Goal: Book appointment/travel/reservation

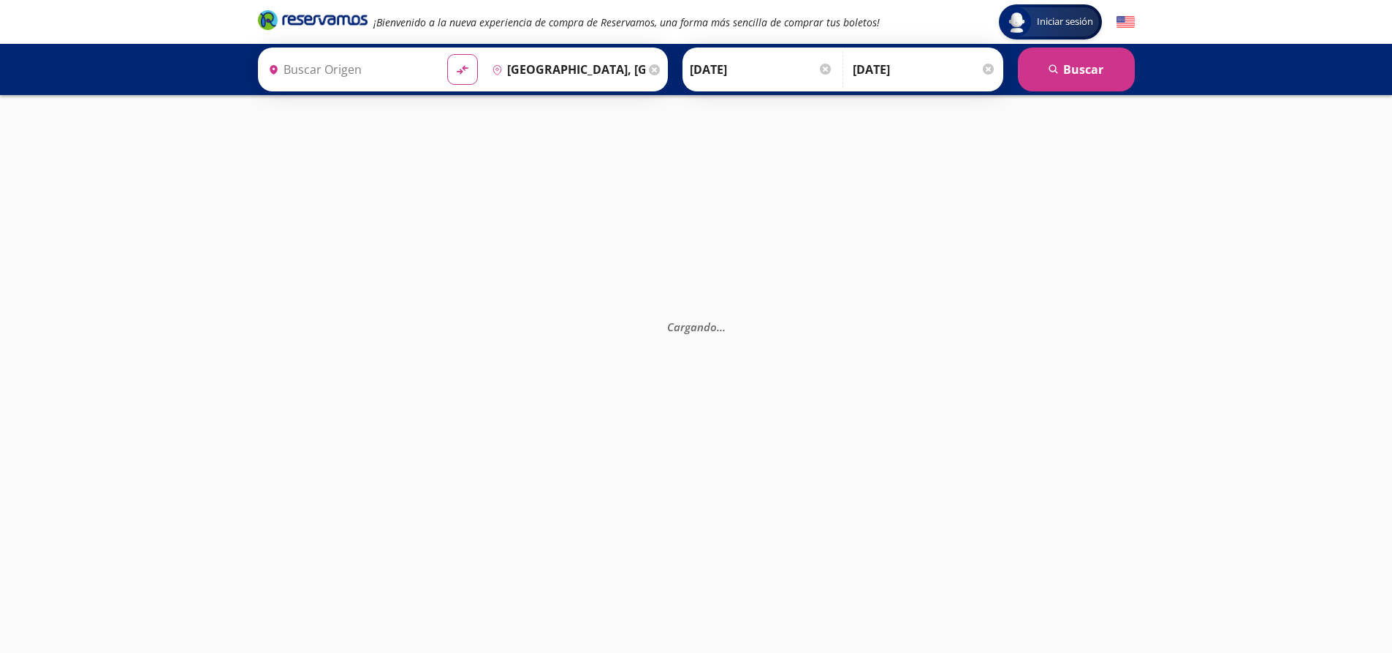
type input "[GEOGRAPHIC_DATA], [GEOGRAPHIC_DATA]"
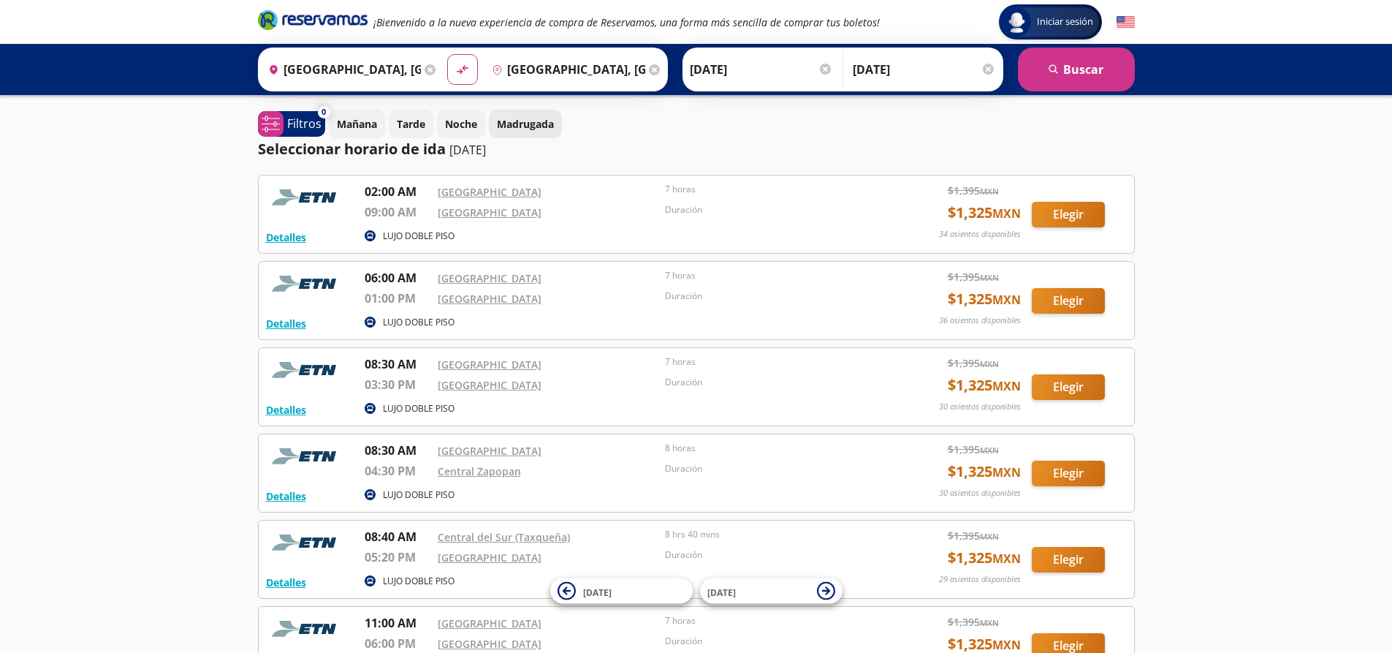
click at [524, 124] on p "Madrugada" at bounding box center [525, 123] width 57 height 15
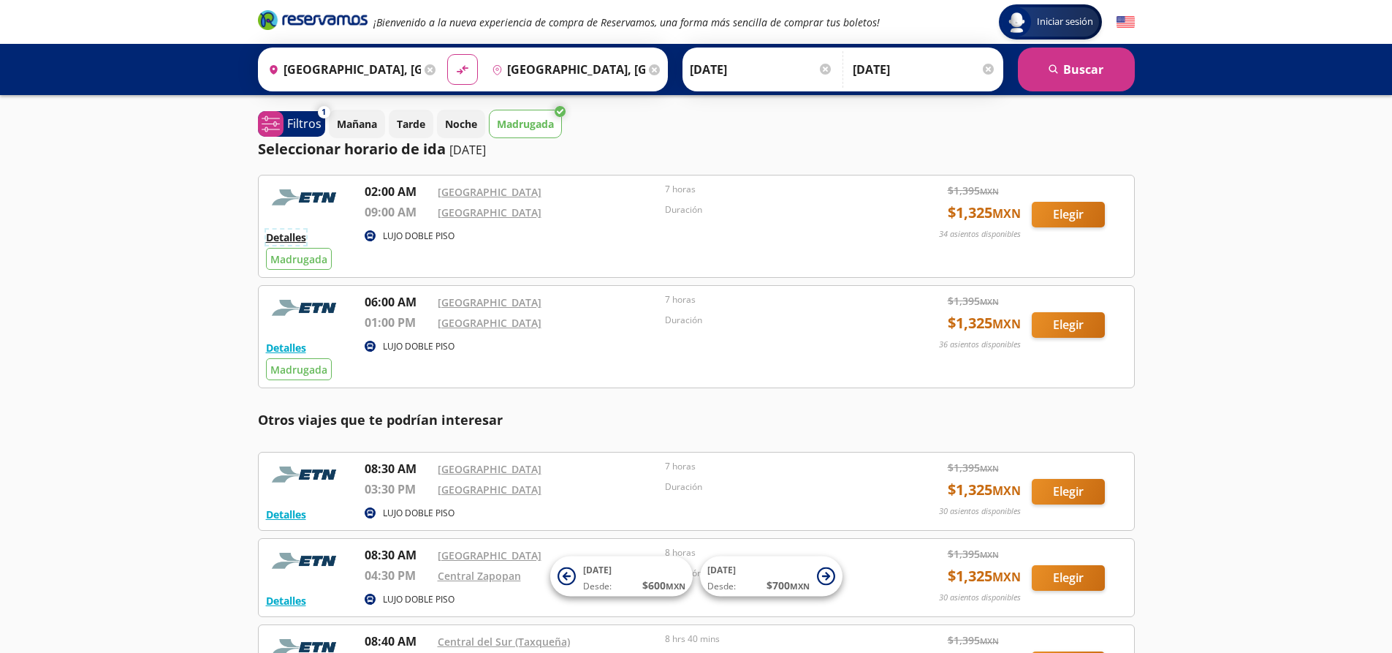
click at [290, 238] on button "Detalles" at bounding box center [286, 236] width 40 height 15
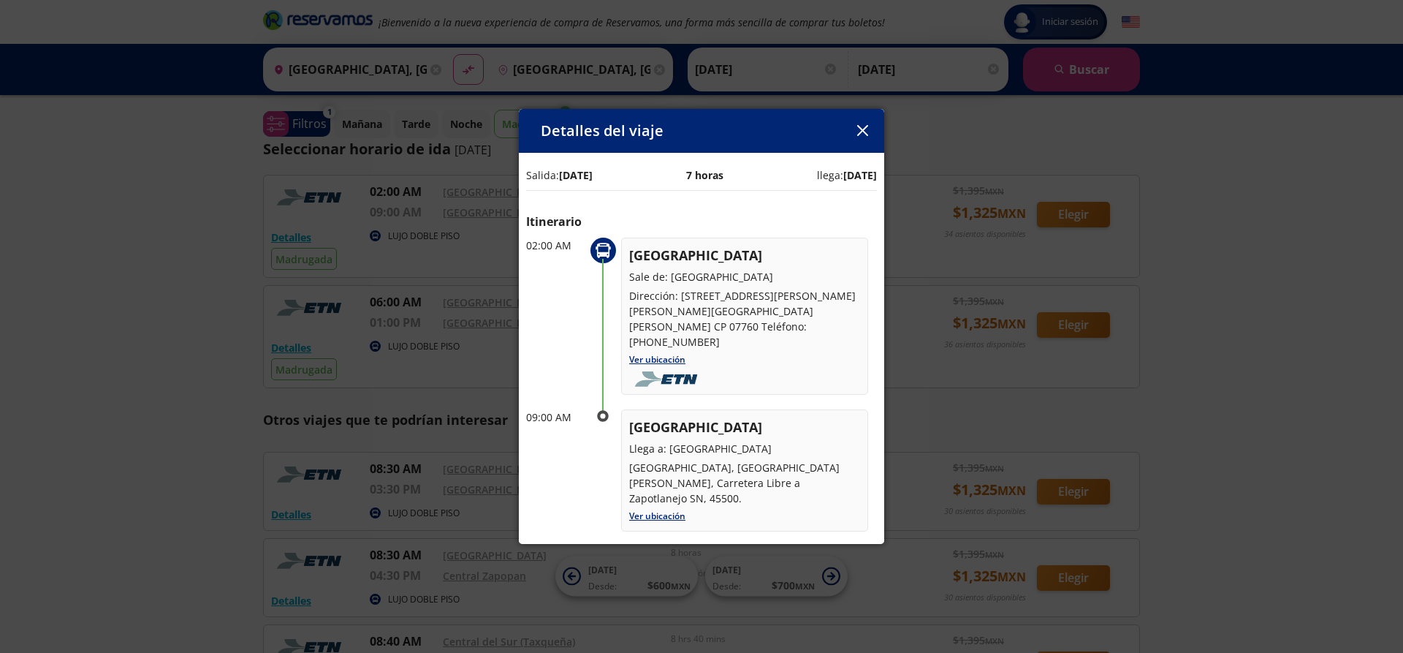
click at [867, 133] on icon "button" at bounding box center [862, 130] width 11 height 11
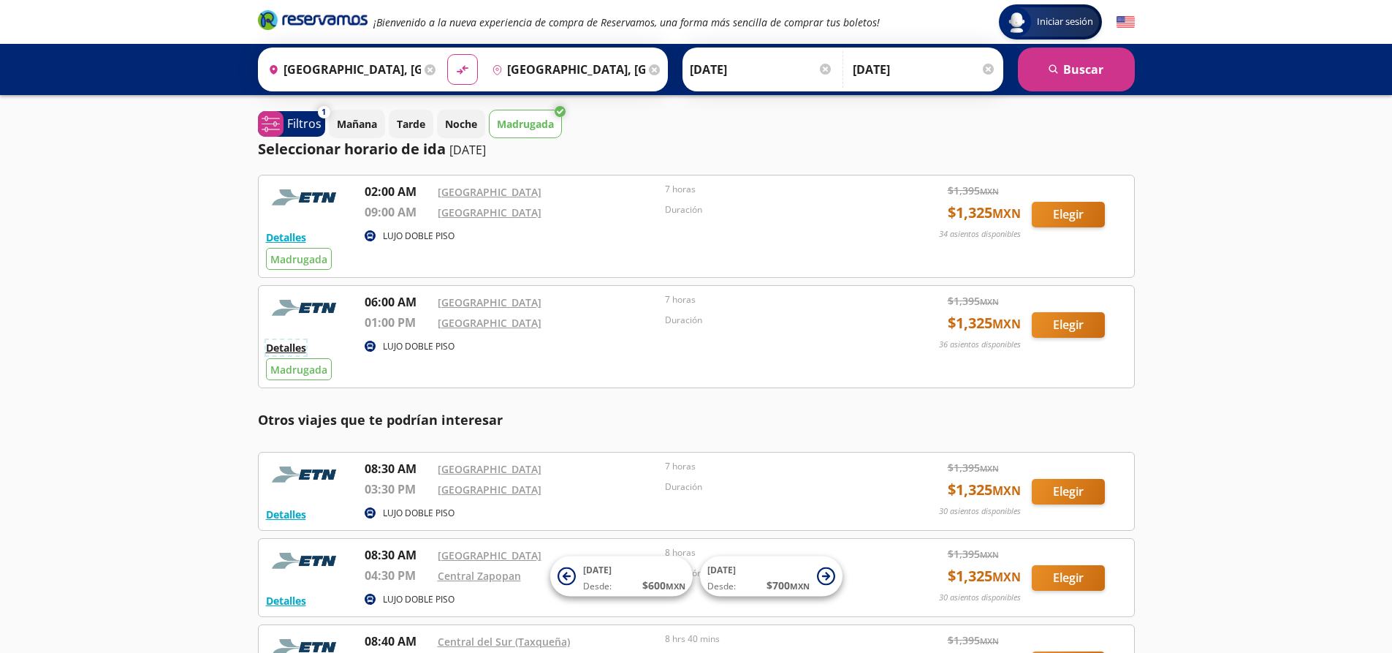
click at [284, 343] on button "Detalles" at bounding box center [286, 347] width 40 height 15
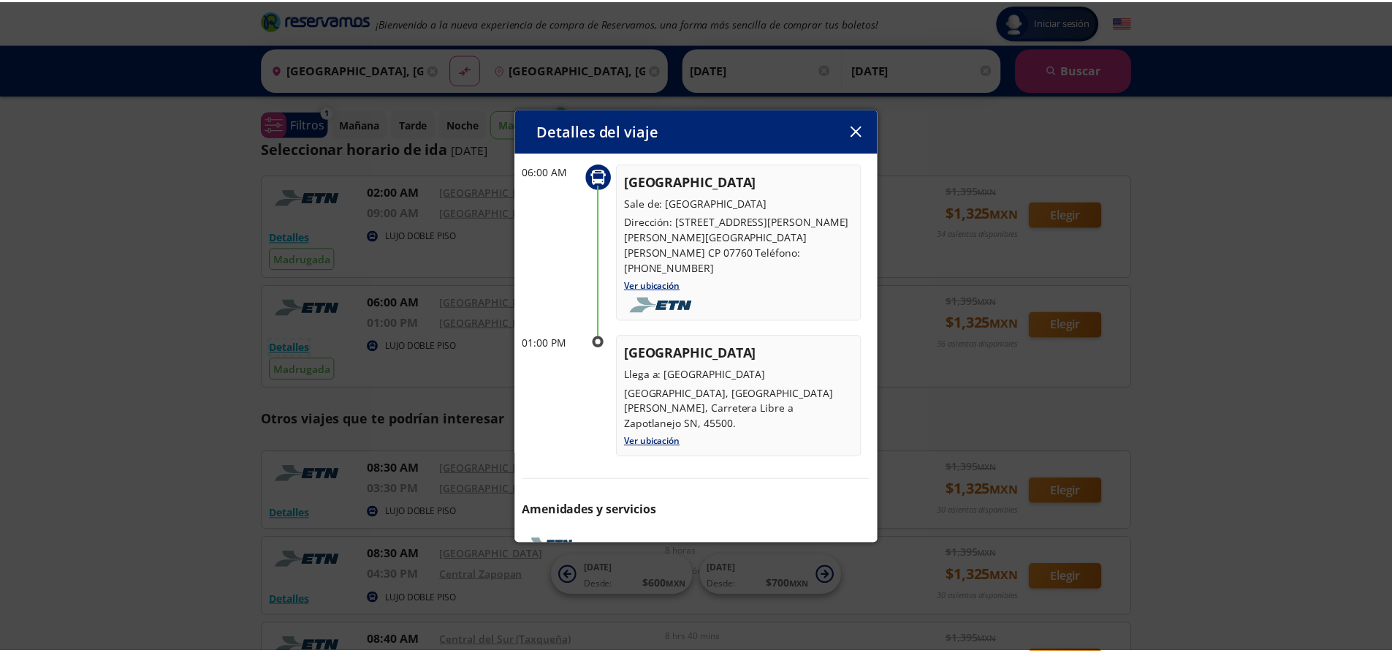
scroll to position [108, 0]
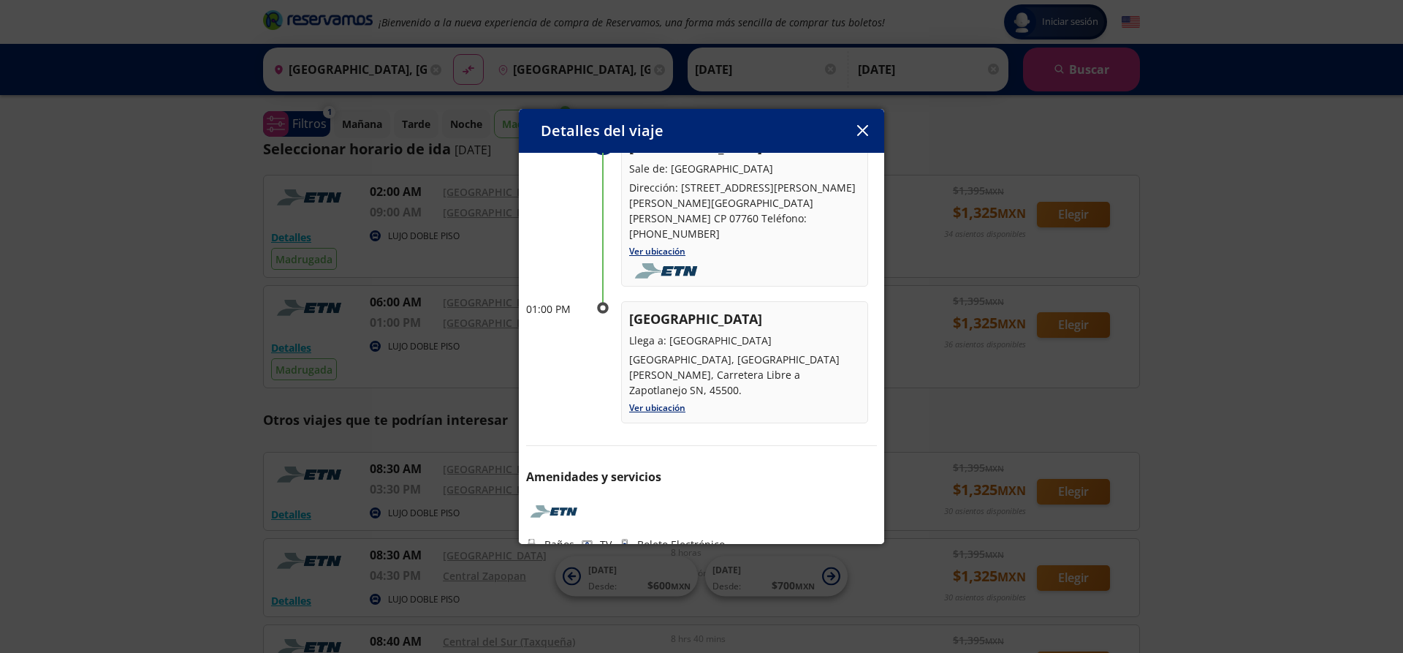
click at [863, 132] on icon "button" at bounding box center [862, 130] width 11 height 11
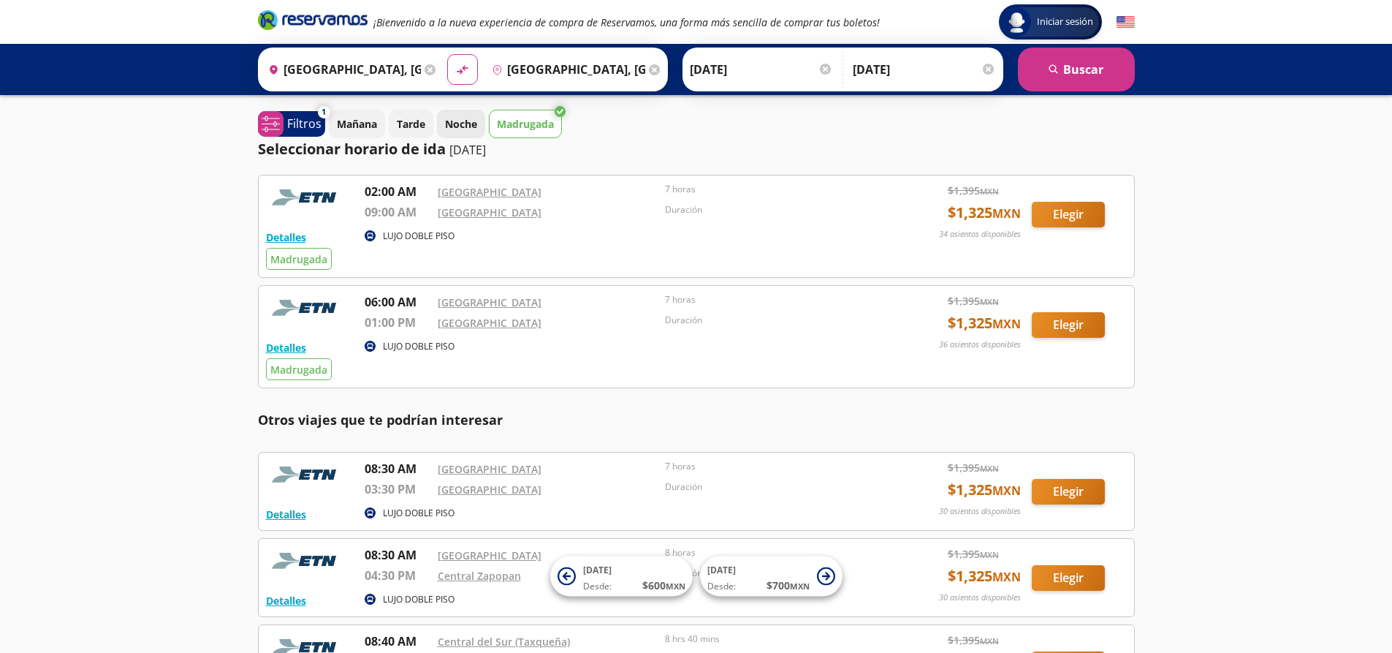
click at [465, 124] on p "Noche" at bounding box center [461, 123] width 32 height 15
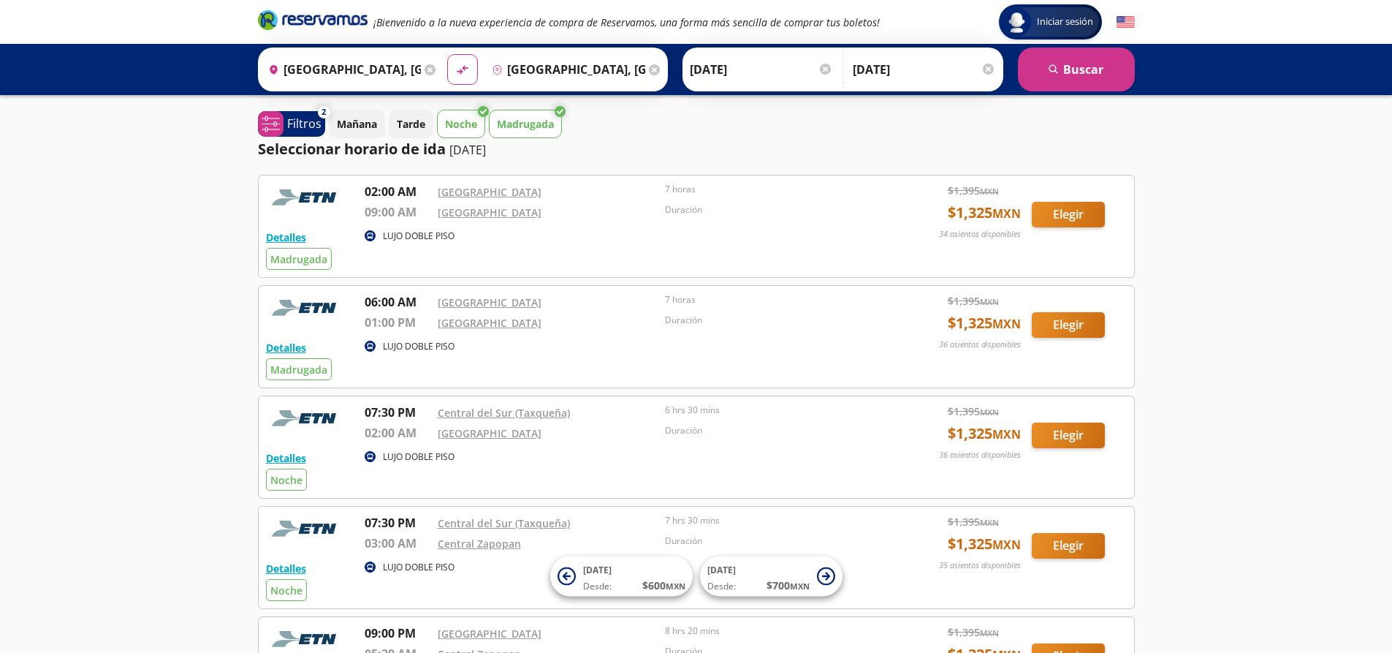
click at [564, 109] on icon at bounding box center [560, 111] width 11 height 11
drag, startPoint x: 536, startPoint y: 128, endPoint x: 533, endPoint y: 134, distance: 7.5
click at [536, 131] on p "Madrugada" at bounding box center [525, 123] width 57 height 15
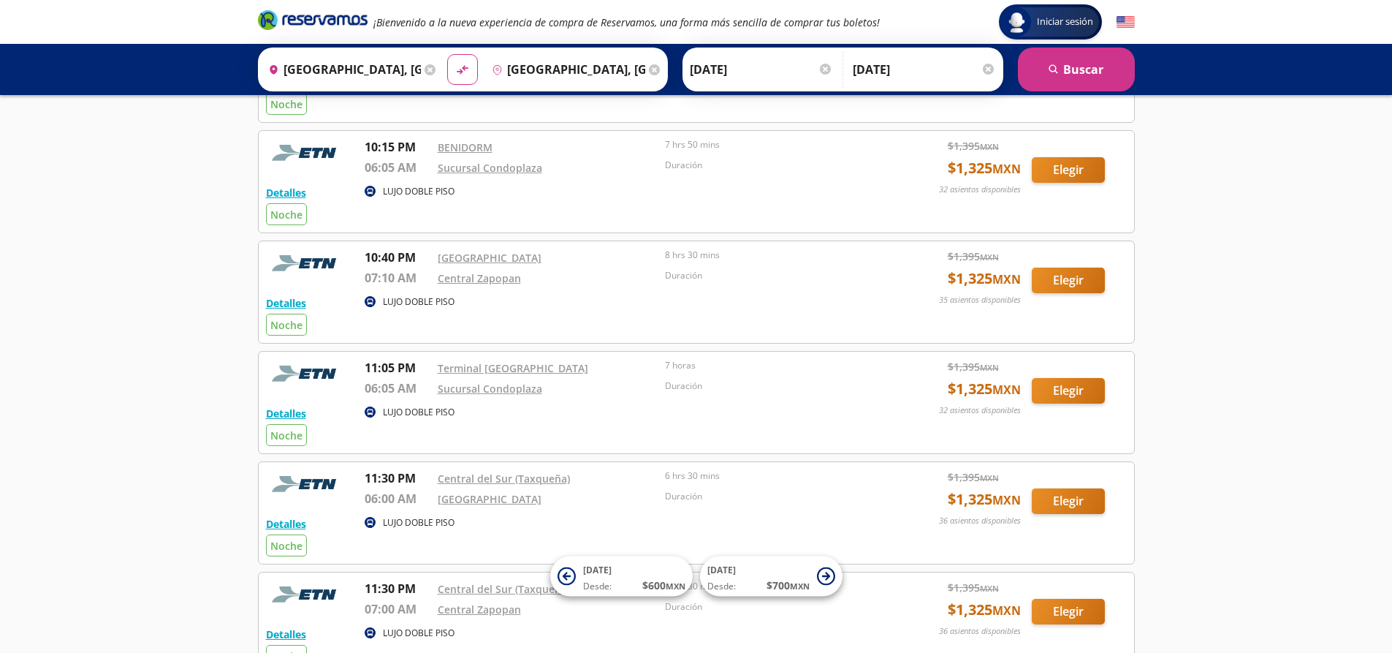
scroll to position [512, 0]
